Goal: Navigation & Orientation: Find specific page/section

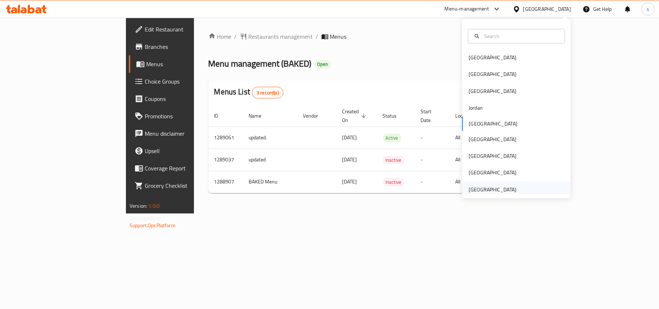
click at [501, 189] on div "[GEOGRAPHIC_DATA]" at bounding box center [493, 190] width 48 height 8
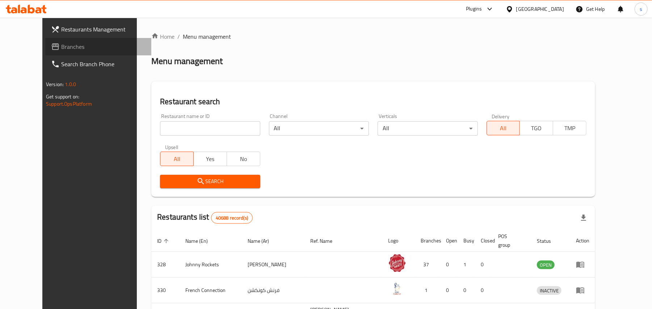
click at [61, 46] on span "Branches" at bounding box center [103, 46] width 84 height 9
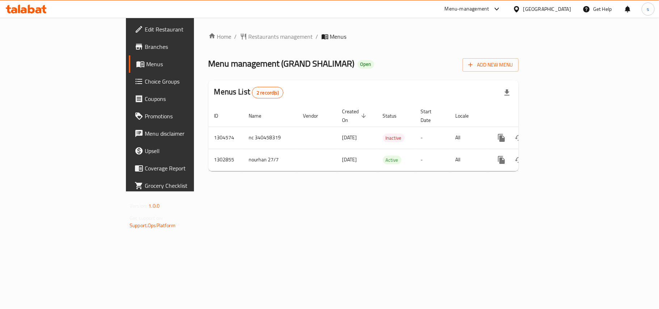
click at [534, 9] on div "[GEOGRAPHIC_DATA]" at bounding box center [547, 9] width 48 height 8
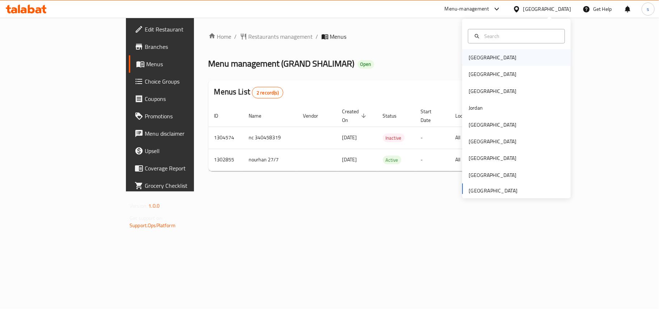
click at [469, 60] on div "[GEOGRAPHIC_DATA]" at bounding box center [493, 58] width 48 height 8
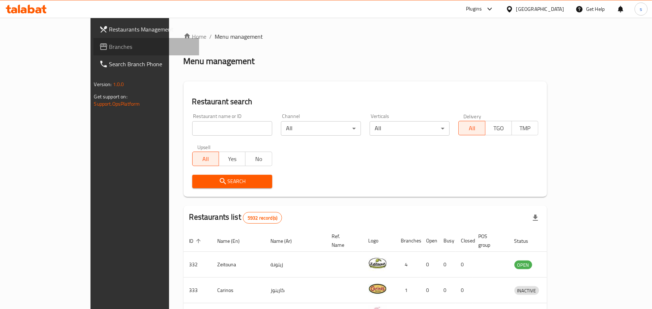
click at [109, 45] on span "Branches" at bounding box center [151, 46] width 84 height 9
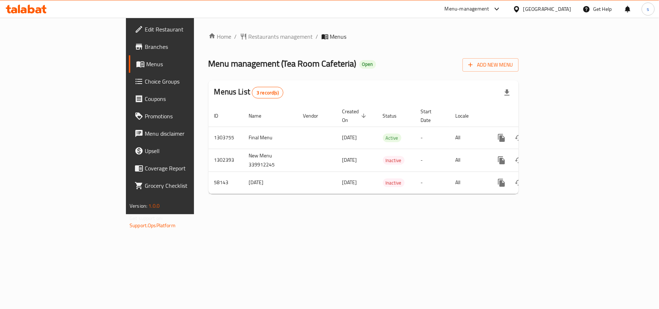
click at [544, 9] on div "[GEOGRAPHIC_DATA]" at bounding box center [547, 9] width 48 height 8
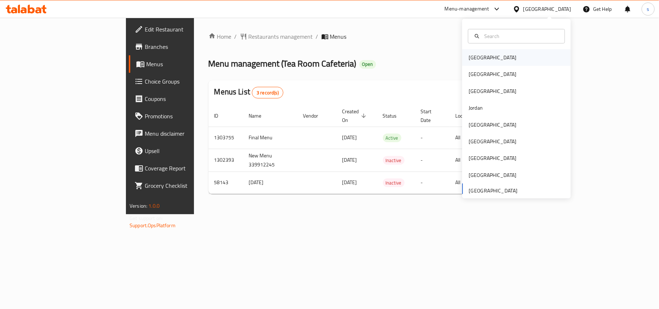
click at [469, 54] on div "[GEOGRAPHIC_DATA]" at bounding box center [493, 58] width 48 height 8
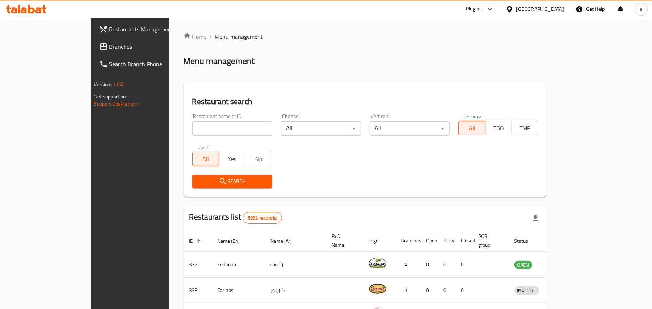
click at [554, 10] on div "[GEOGRAPHIC_DATA]" at bounding box center [540, 9] width 48 height 8
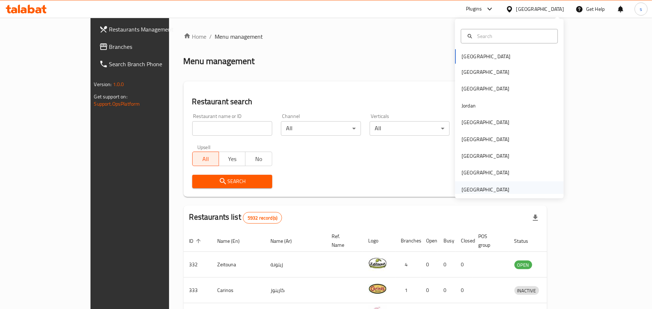
click at [468, 189] on div "[GEOGRAPHIC_DATA]" at bounding box center [486, 190] width 48 height 8
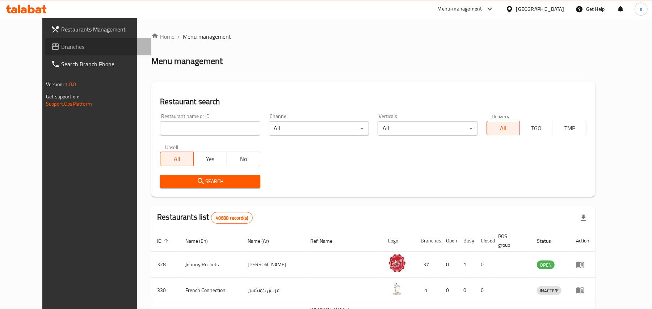
click at [61, 49] on span "Branches" at bounding box center [103, 46] width 84 height 9
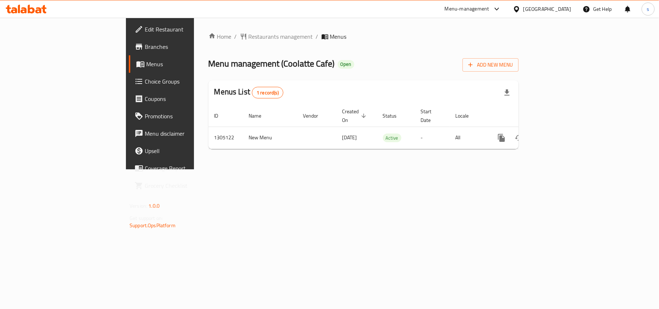
click at [552, 6] on div "[GEOGRAPHIC_DATA]" at bounding box center [547, 9] width 48 height 8
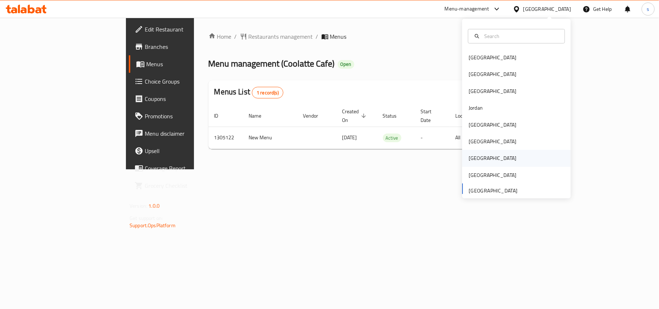
click at [469, 159] on div "[GEOGRAPHIC_DATA]" at bounding box center [493, 158] width 48 height 8
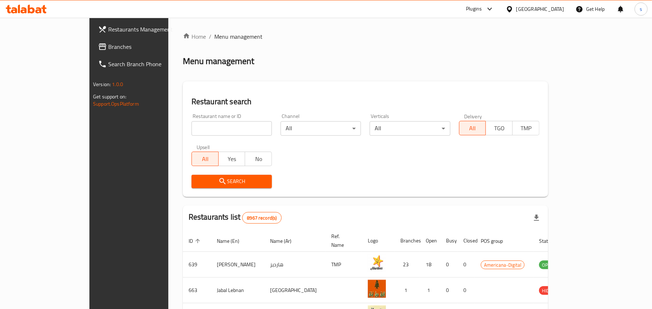
click at [108, 47] on span "Branches" at bounding box center [150, 46] width 84 height 9
